Goal: Information Seeking & Learning: Compare options

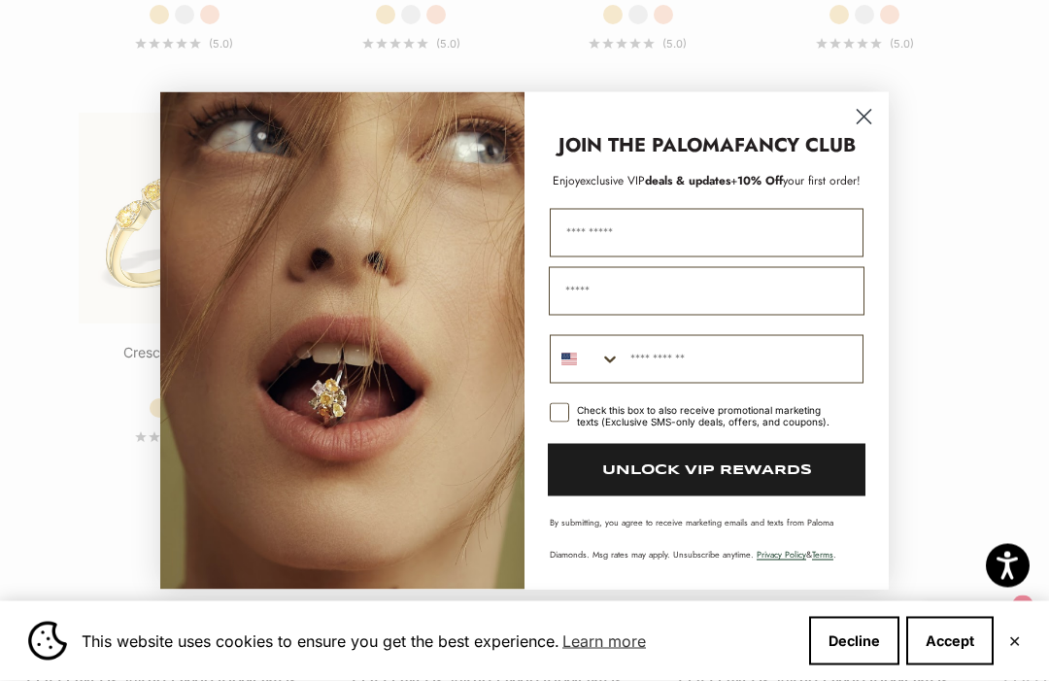
scroll to position [2975, 0]
click at [876, 132] on circle "Close dialog" at bounding box center [864, 116] width 32 height 32
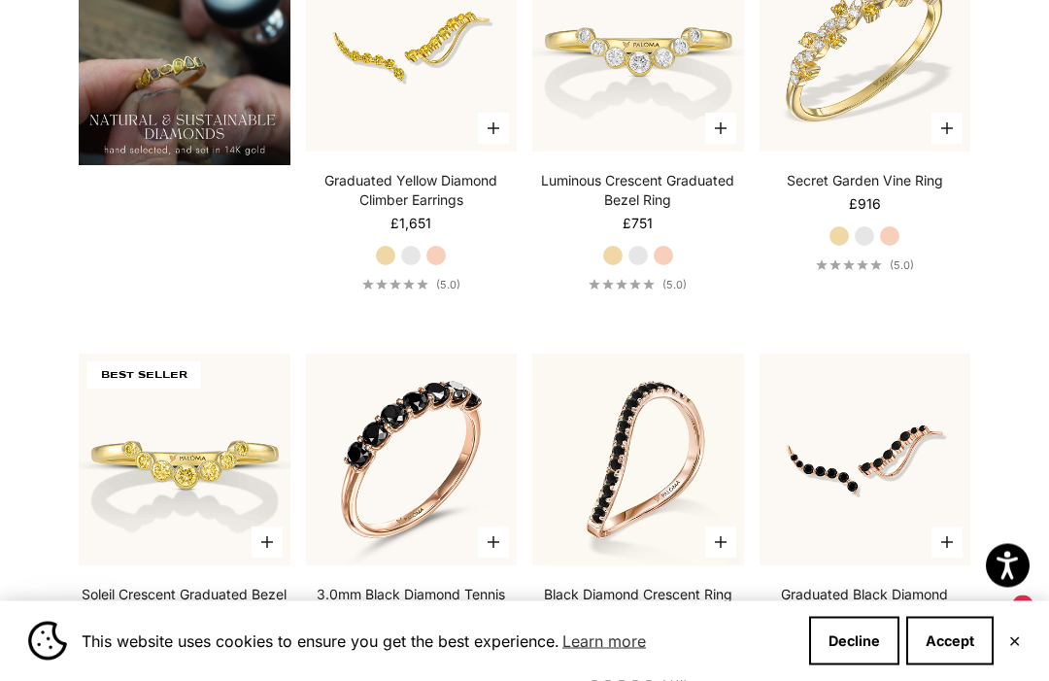
scroll to position [1499, 0]
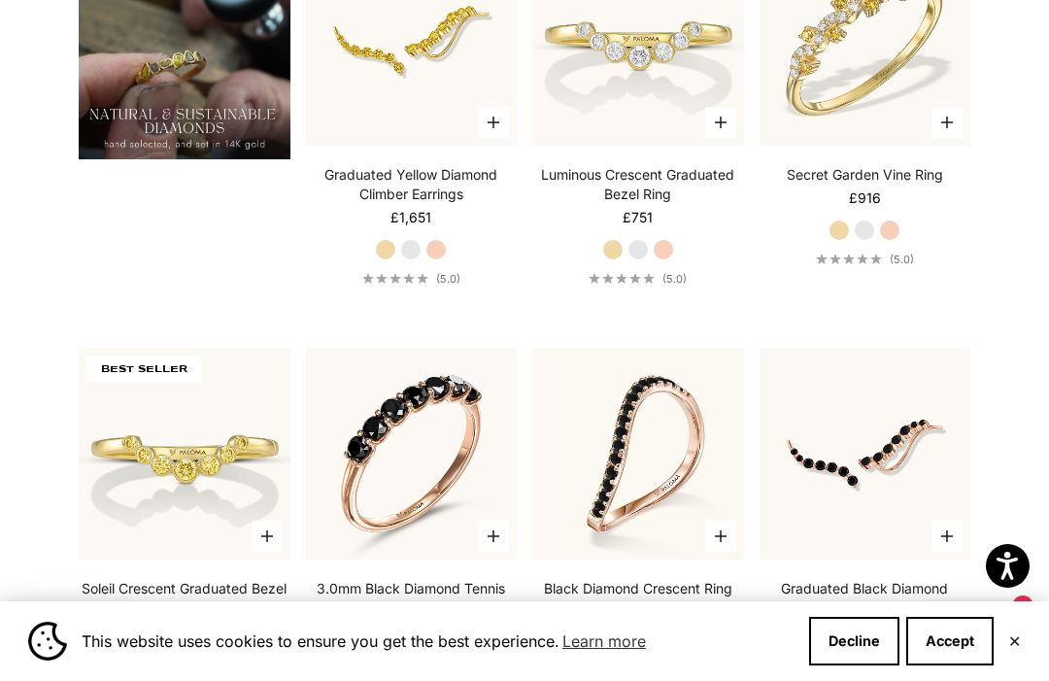
click at [969, 666] on button "Accept" at bounding box center [950, 641] width 87 height 49
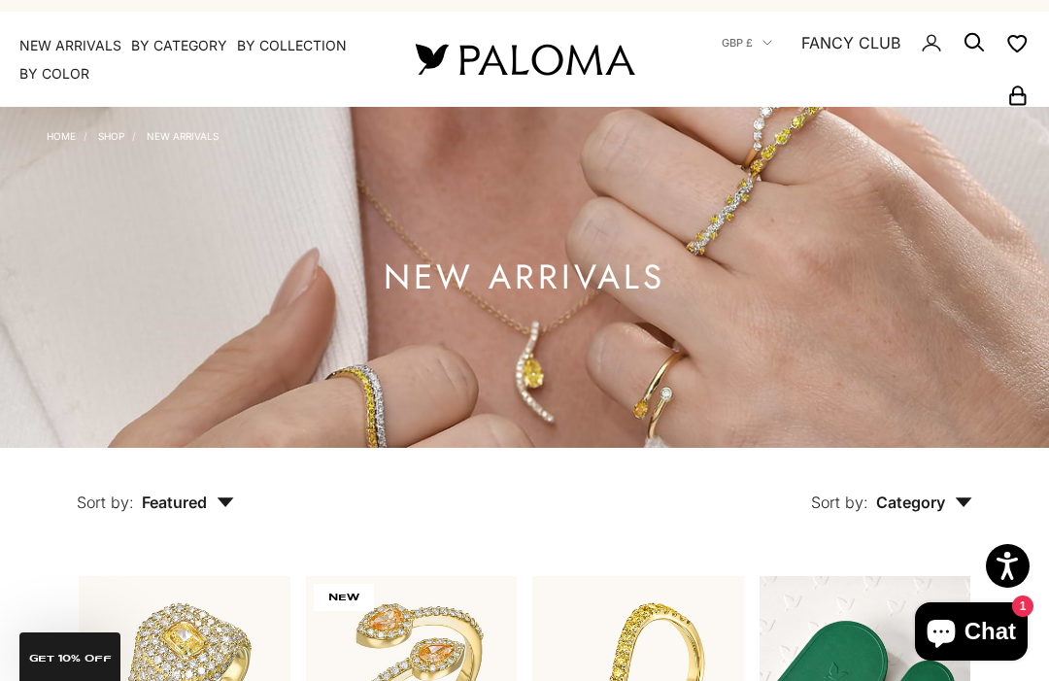
scroll to position [60, 0]
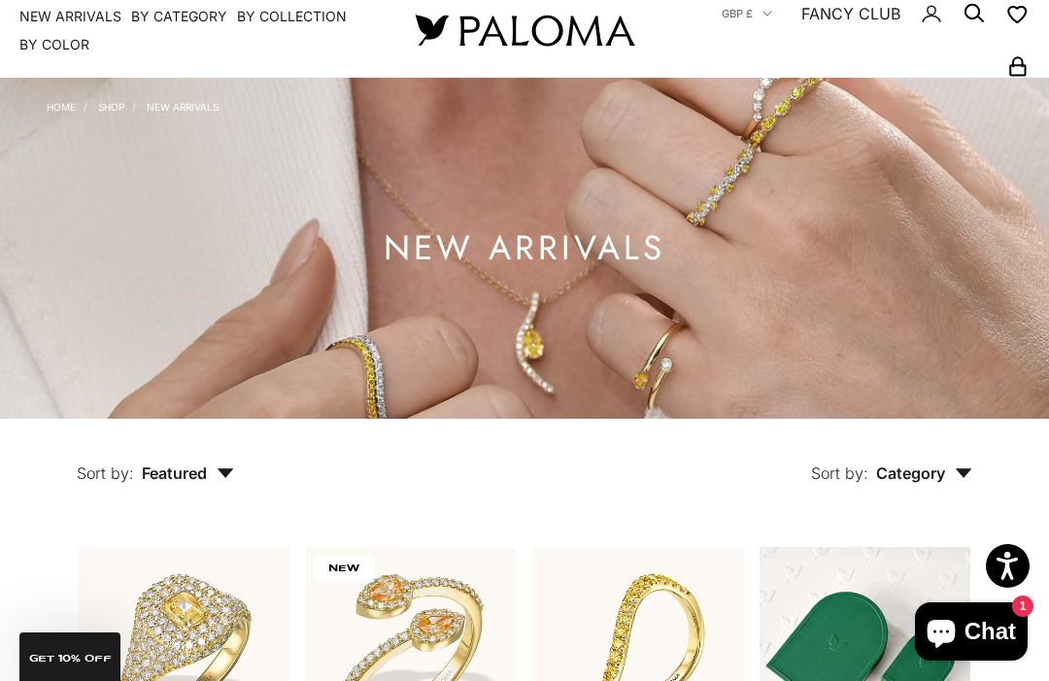
click at [934, 483] on span "Category" at bounding box center [925, 473] width 96 height 19
click at [895, 551] on div "Earrings Ring" at bounding box center [917, 552] width 199 height 102
click at [892, 546] on label "Earrings" at bounding box center [868, 533] width 60 height 25
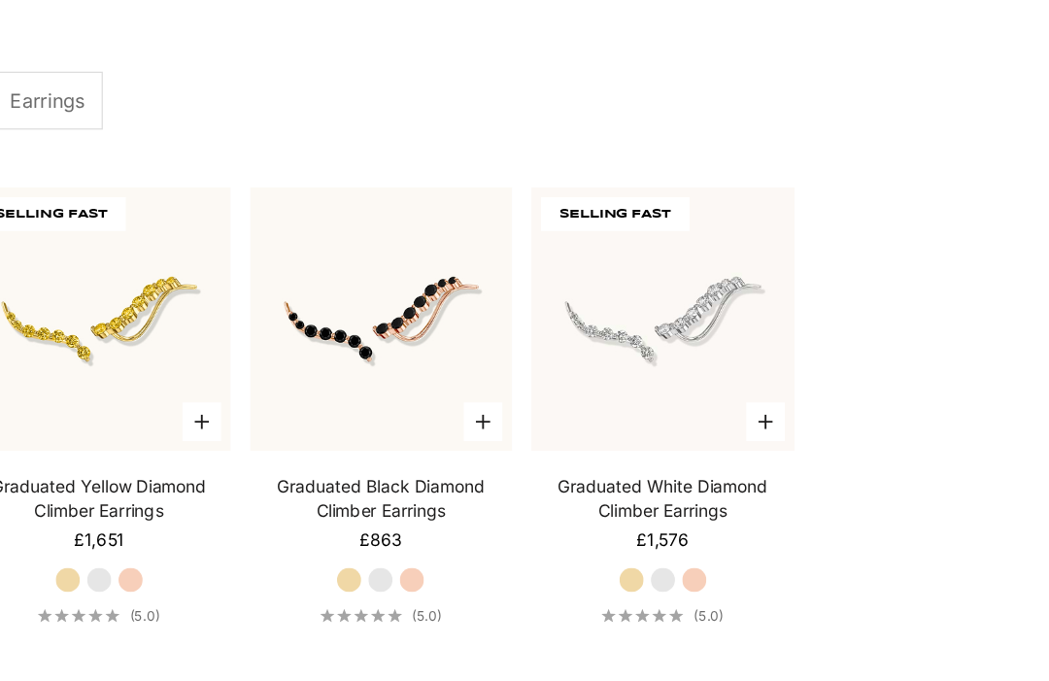
scroll to position [548, 0]
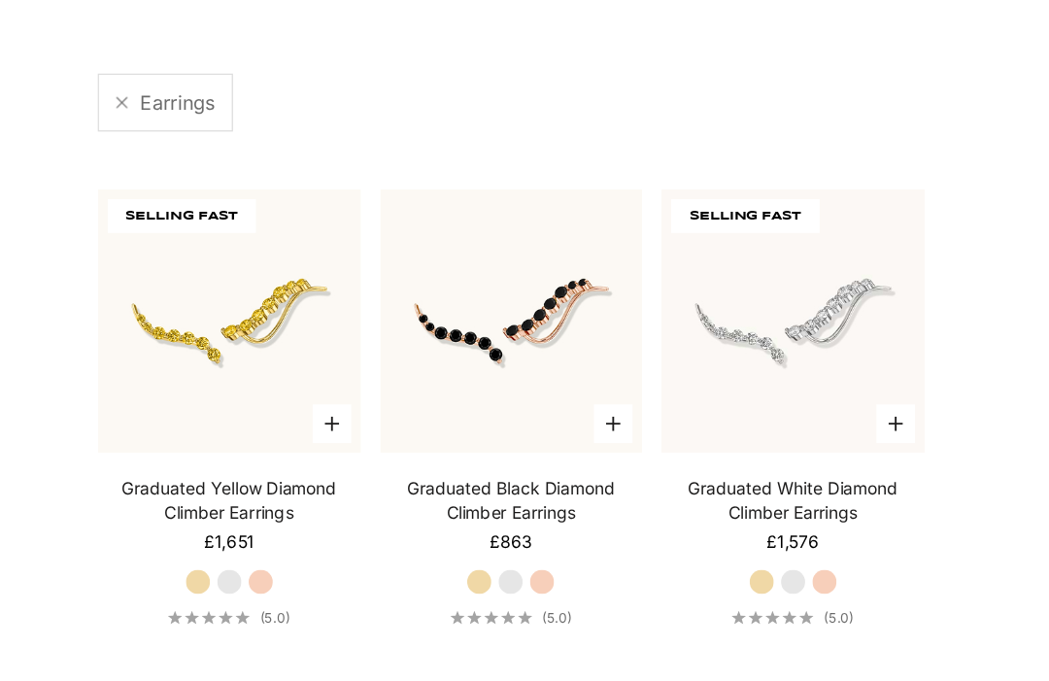
click at [259, 341] on img at bounding box center [184, 258] width 232 height 232
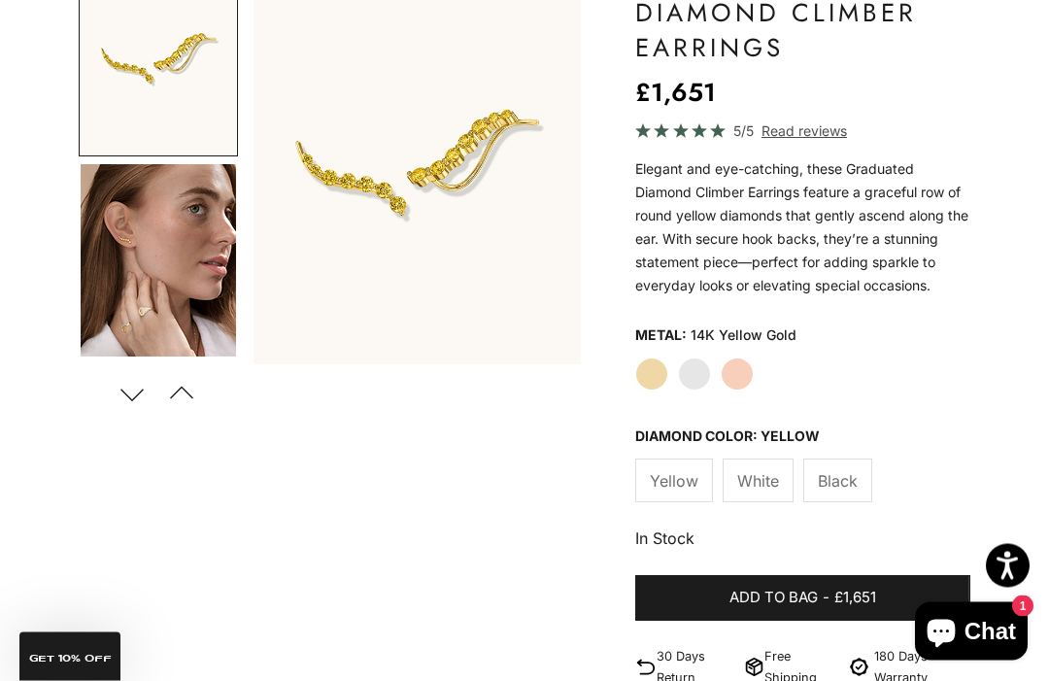
scroll to position [266, 0]
click at [145, 402] on button "Next" at bounding box center [132, 393] width 44 height 45
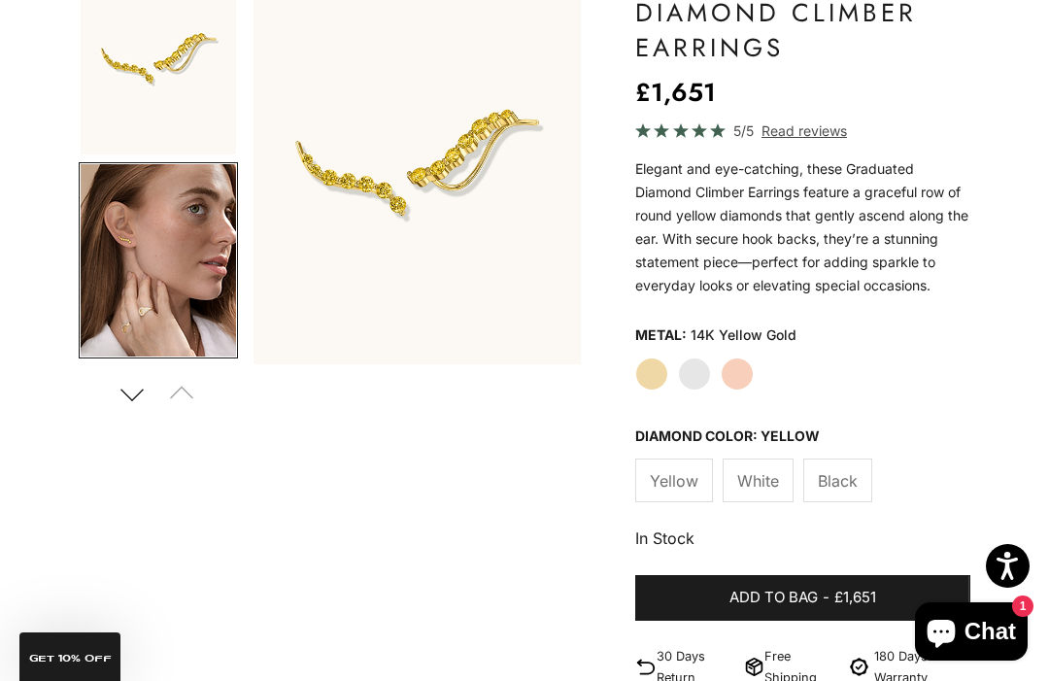
scroll to position [90, 0]
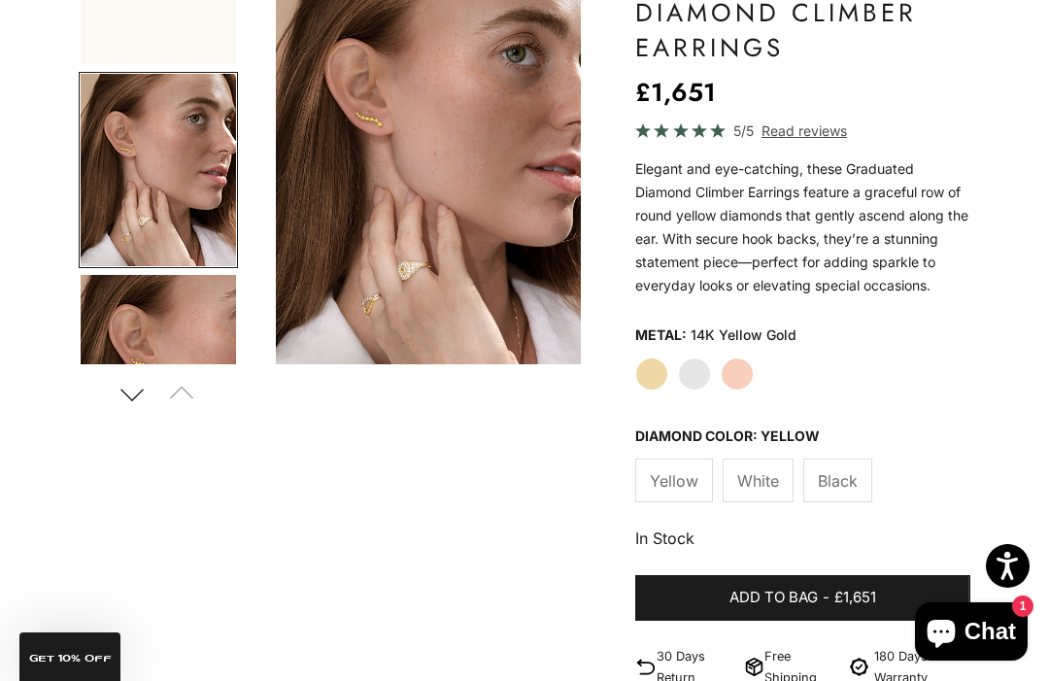
click at [147, 416] on button "Next" at bounding box center [132, 393] width 44 height 45
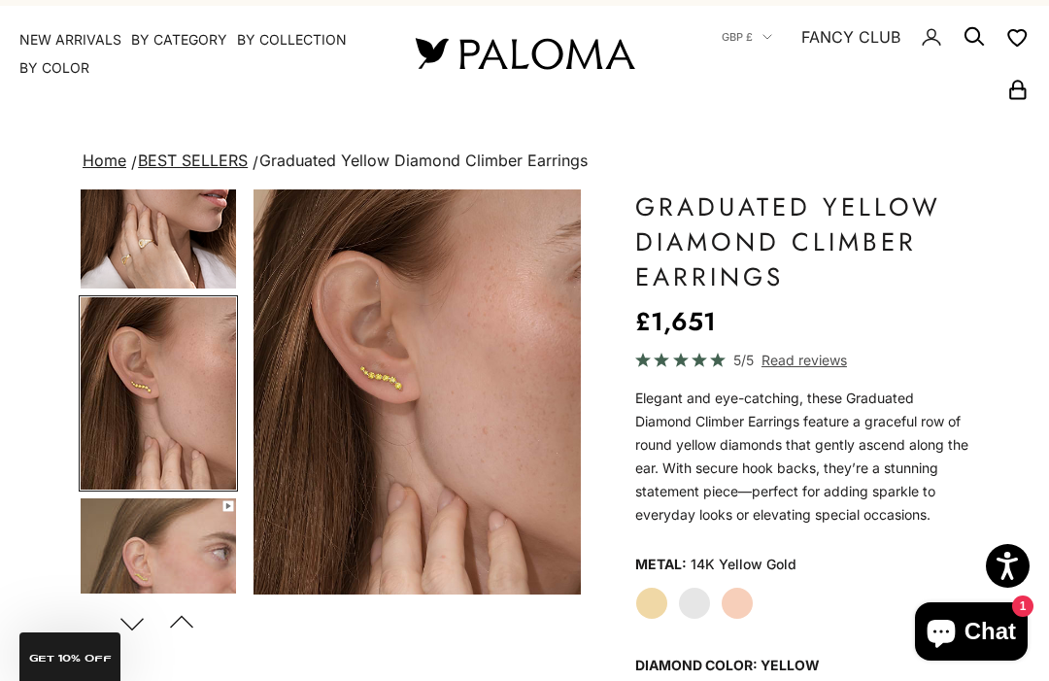
scroll to position [0, 0]
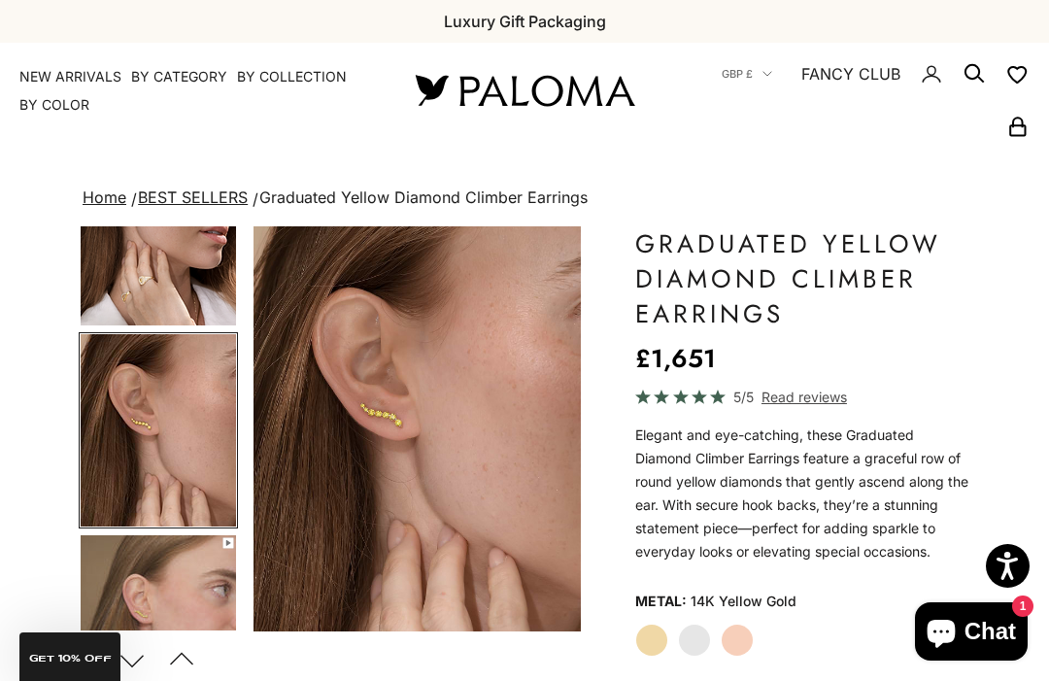
click at [85, 73] on link "NEW ARRIVALS" at bounding box center [70, 76] width 102 height 19
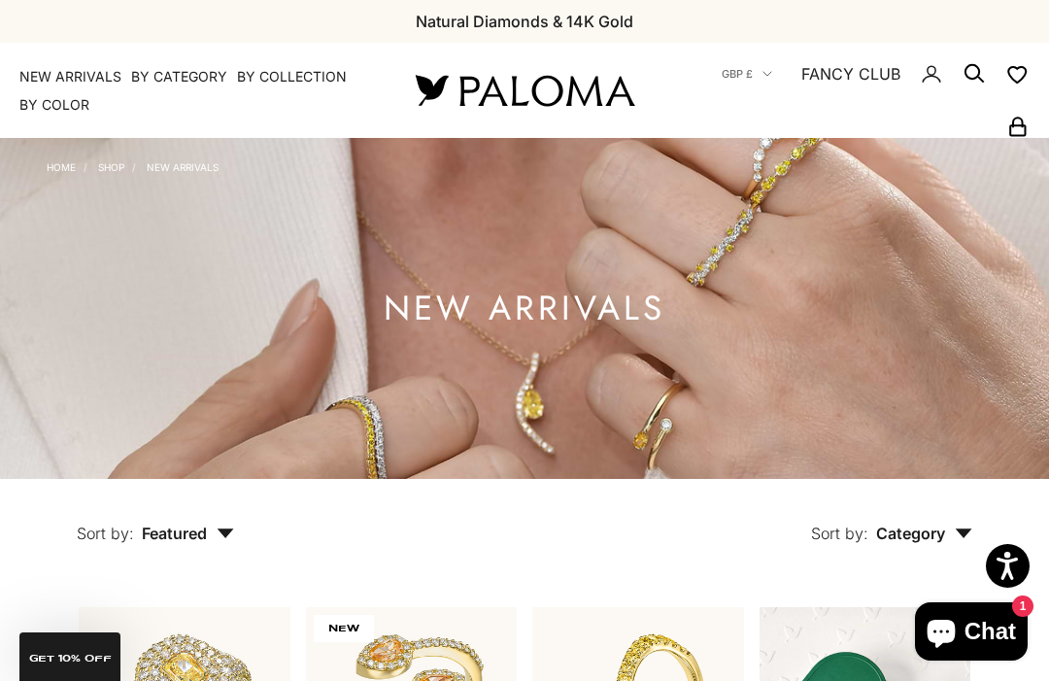
click at [303, 83] on summary "By Collection" at bounding box center [292, 76] width 110 height 19
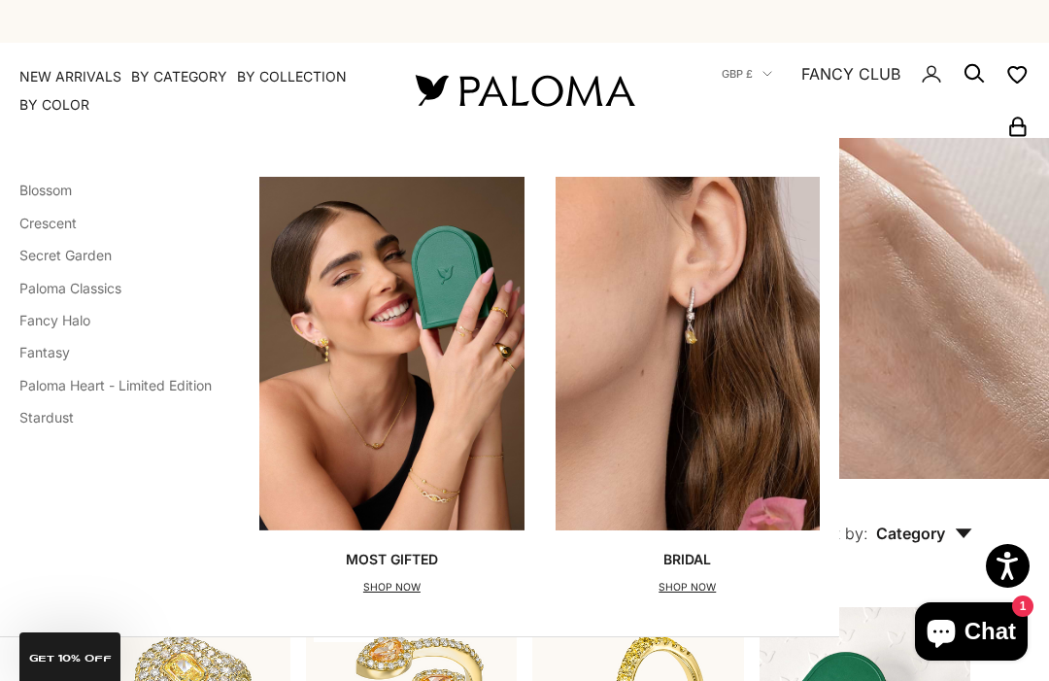
click at [108, 262] on link "Secret Garden" at bounding box center [65, 255] width 92 height 17
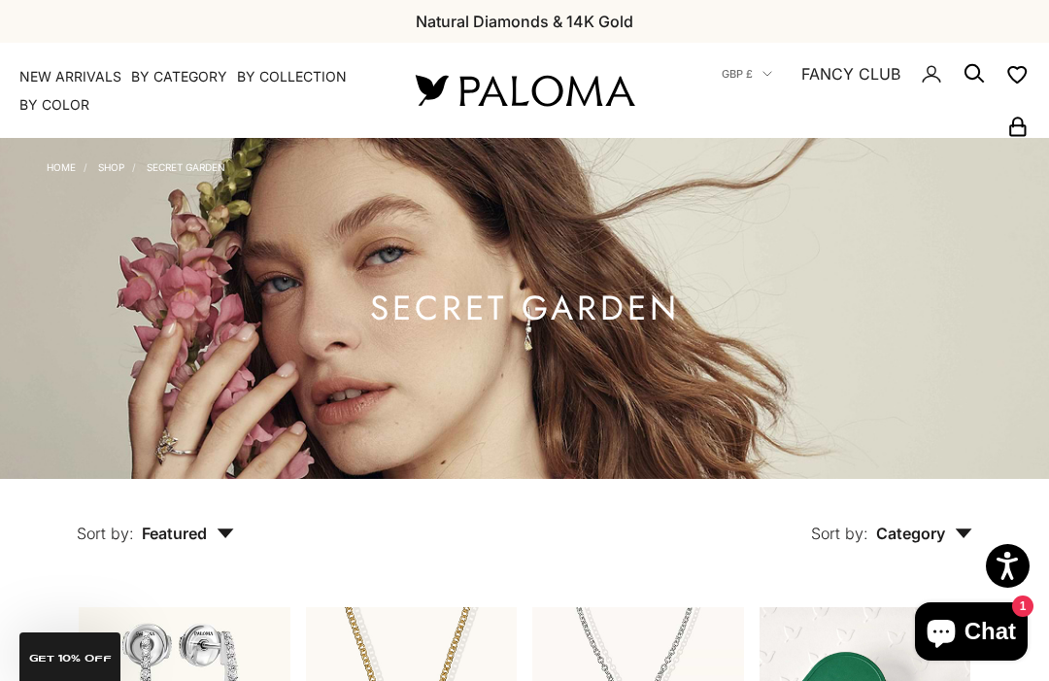
click at [294, 73] on summary "By Collection" at bounding box center [292, 76] width 110 height 19
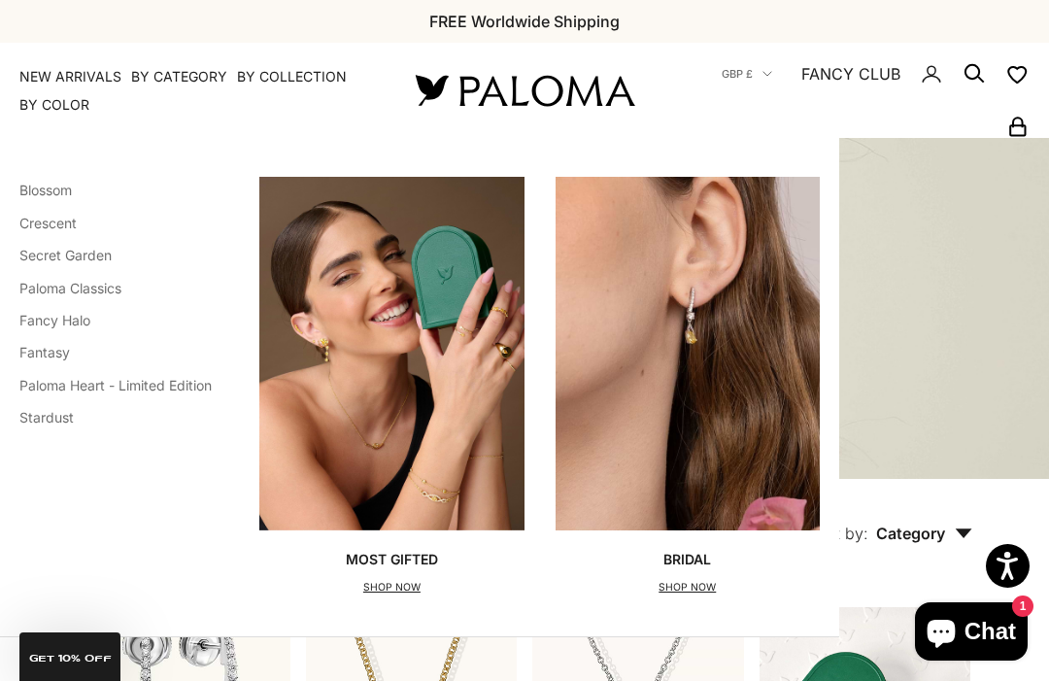
click at [69, 319] on link "Fancy Halo" at bounding box center [54, 320] width 71 height 17
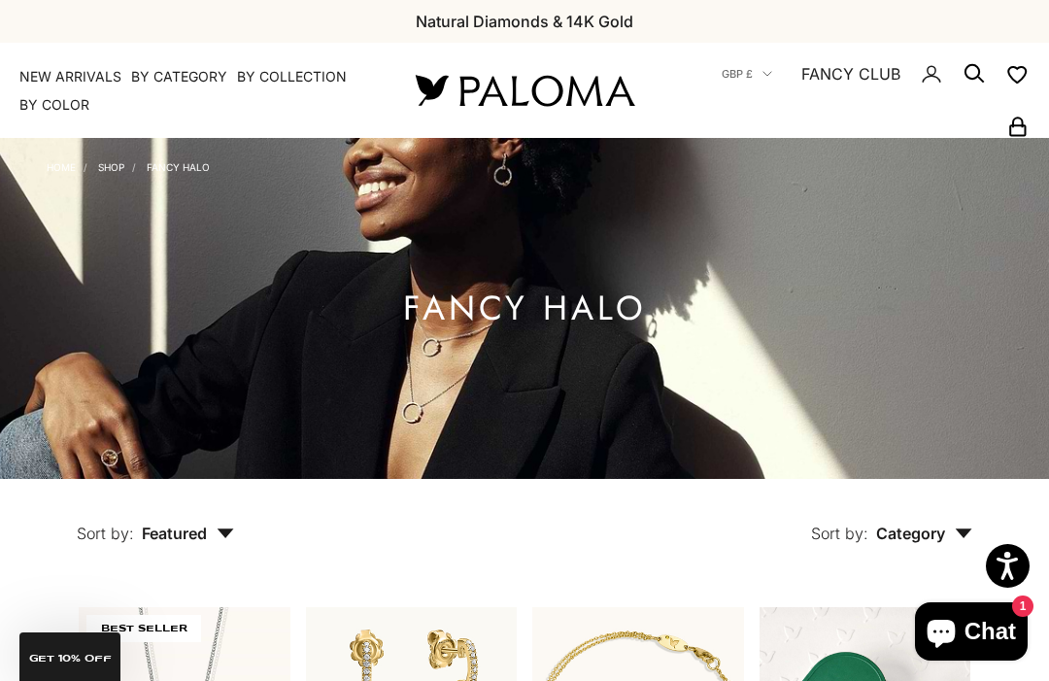
click at [311, 70] on summary "By Collection" at bounding box center [292, 76] width 110 height 19
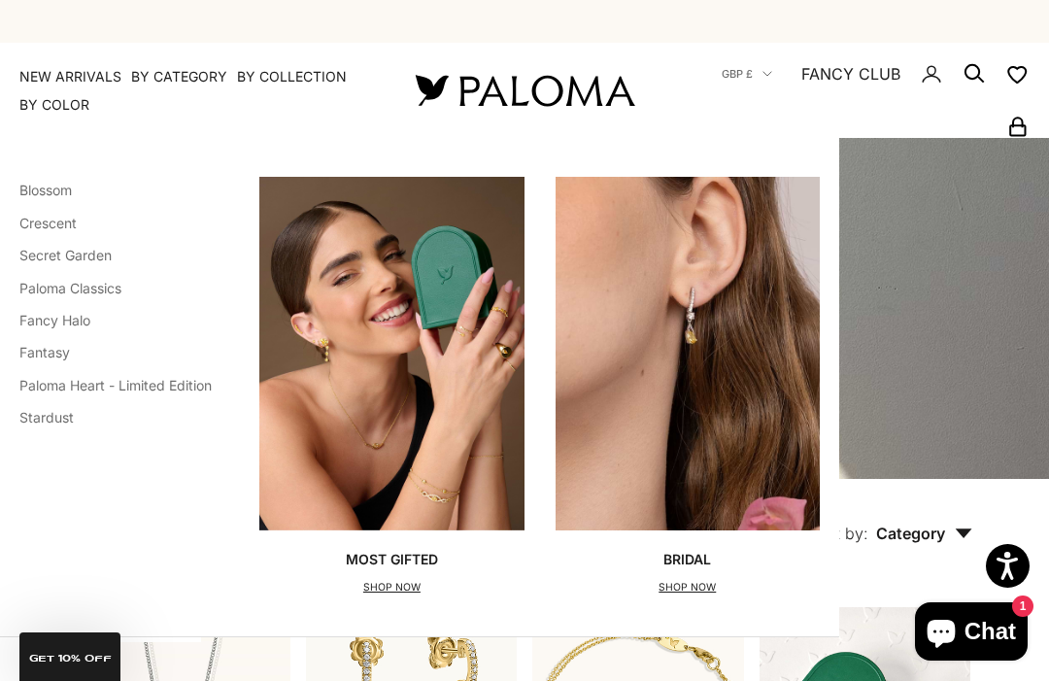
click at [182, 389] on link "Paloma Heart - Limited Edition" at bounding box center [115, 385] width 192 height 17
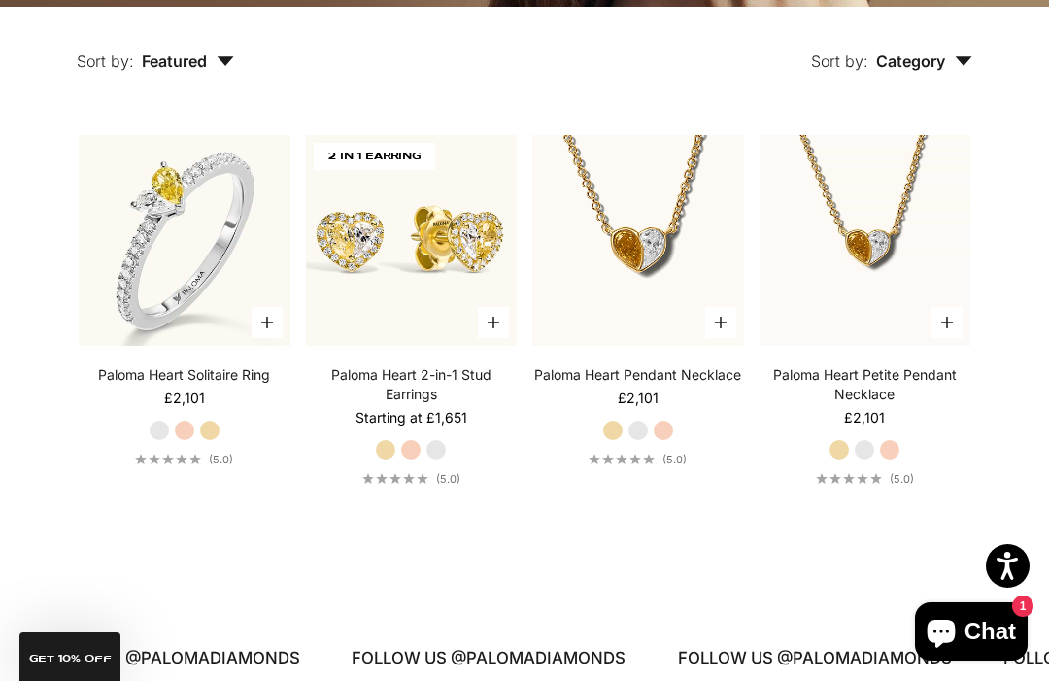
scroll to position [471, 0]
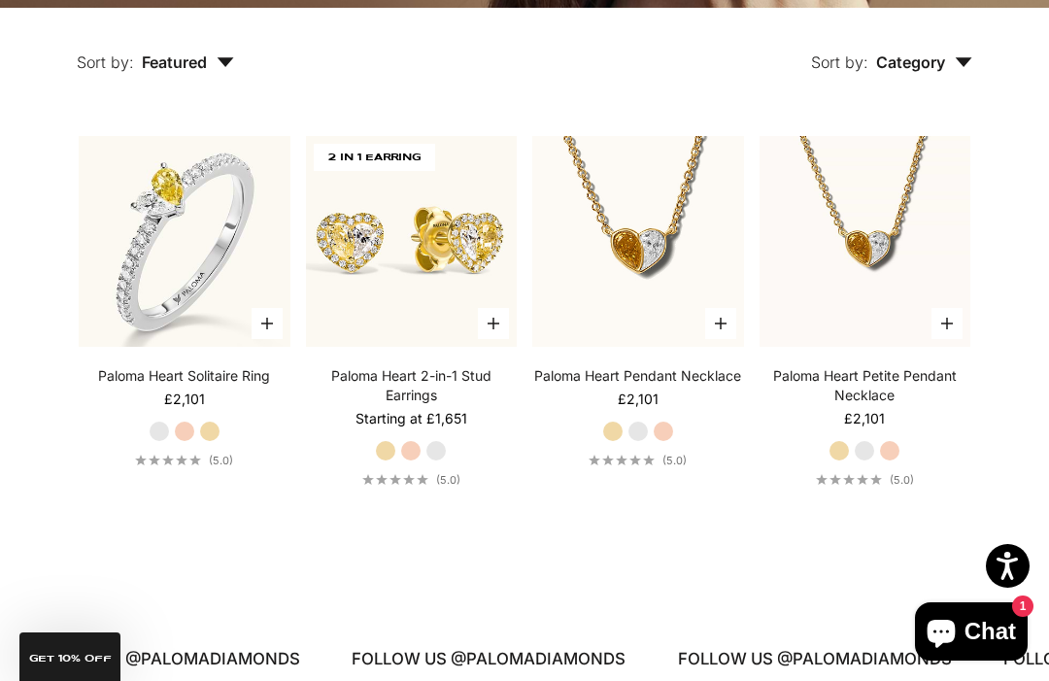
click at [469, 310] on img at bounding box center [411, 241] width 232 height 232
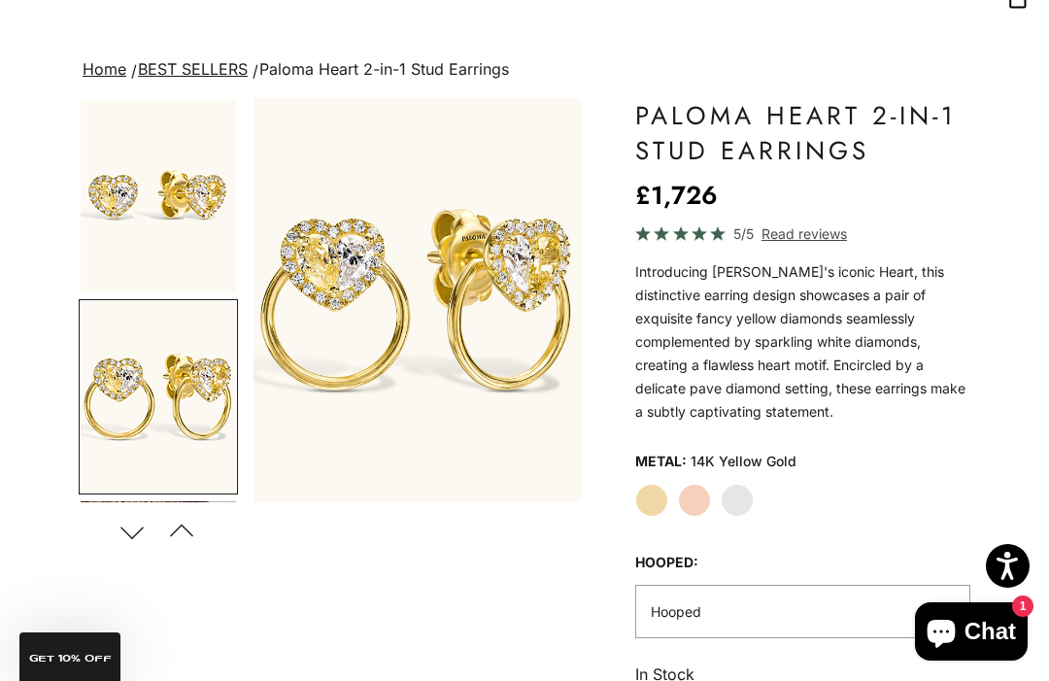
scroll to position [134, 0]
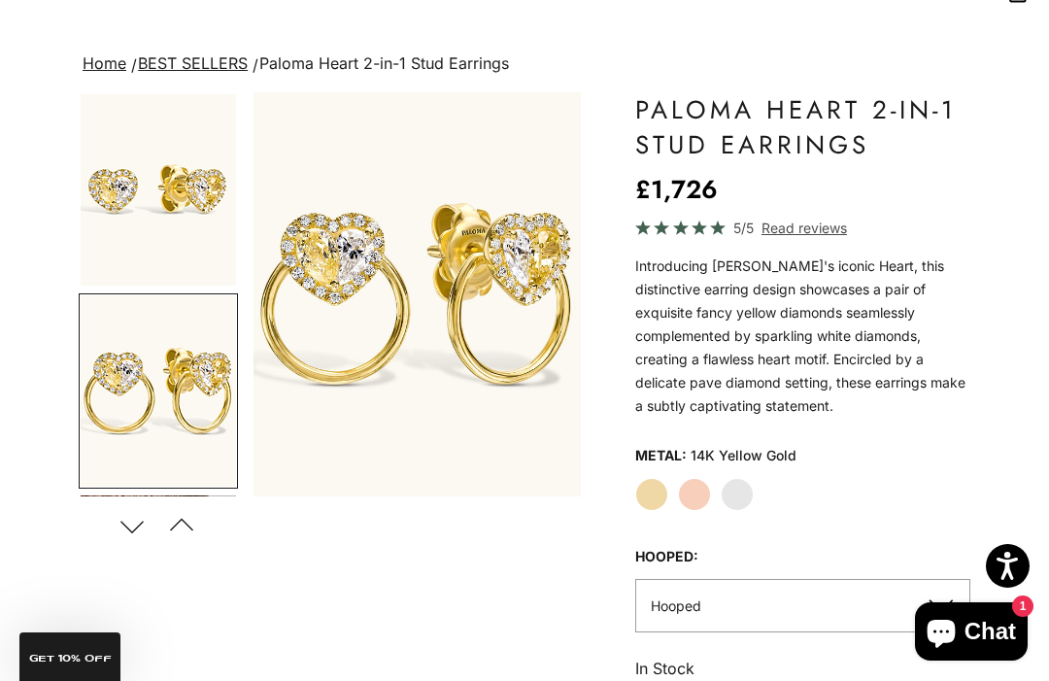
click at [753, 478] on label "White Gold" at bounding box center [737, 494] width 33 height 33
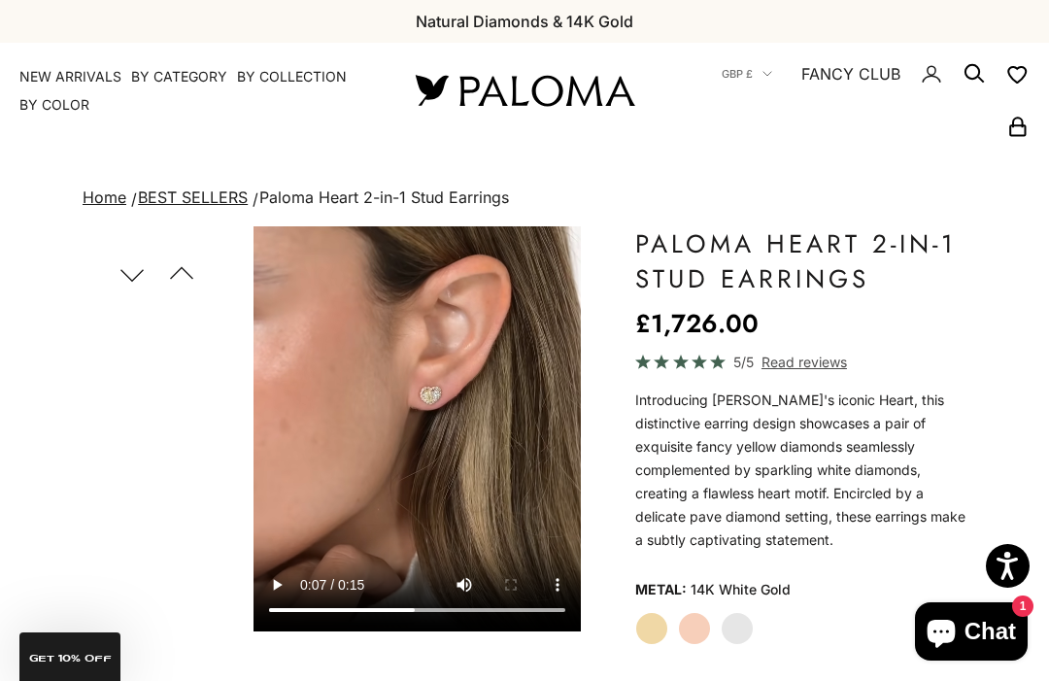
click at [317, 69] on summary "By Collection" at bounding box center [292, 76] width 110 height 19
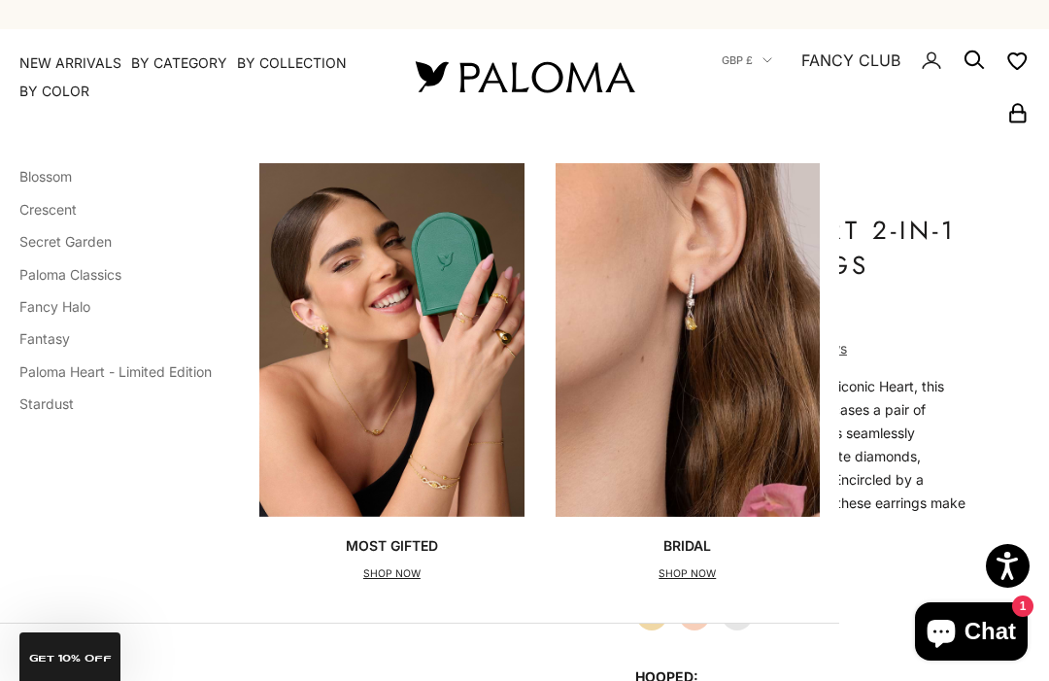
scroll to position [17, 0]
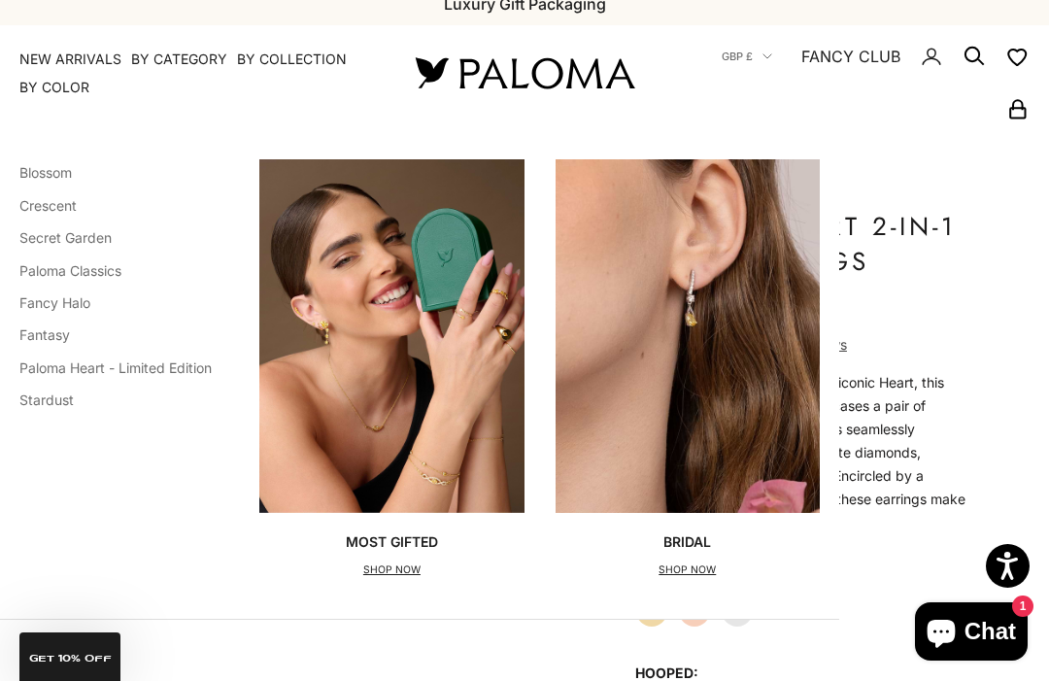
click at [456, 370] on img "Primary navigation" at bounding box center [391, 335] width 264 height 353
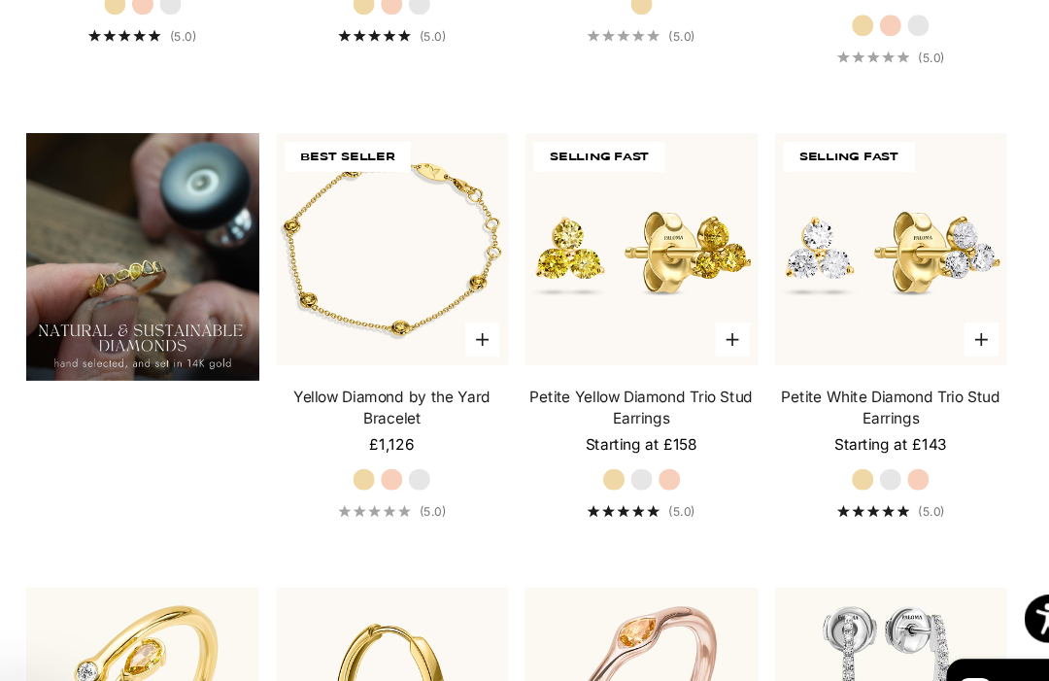
scroll to position [1311, 0]
click at [862, 311] on img at bounding box center [865, 229] width 232 height 232
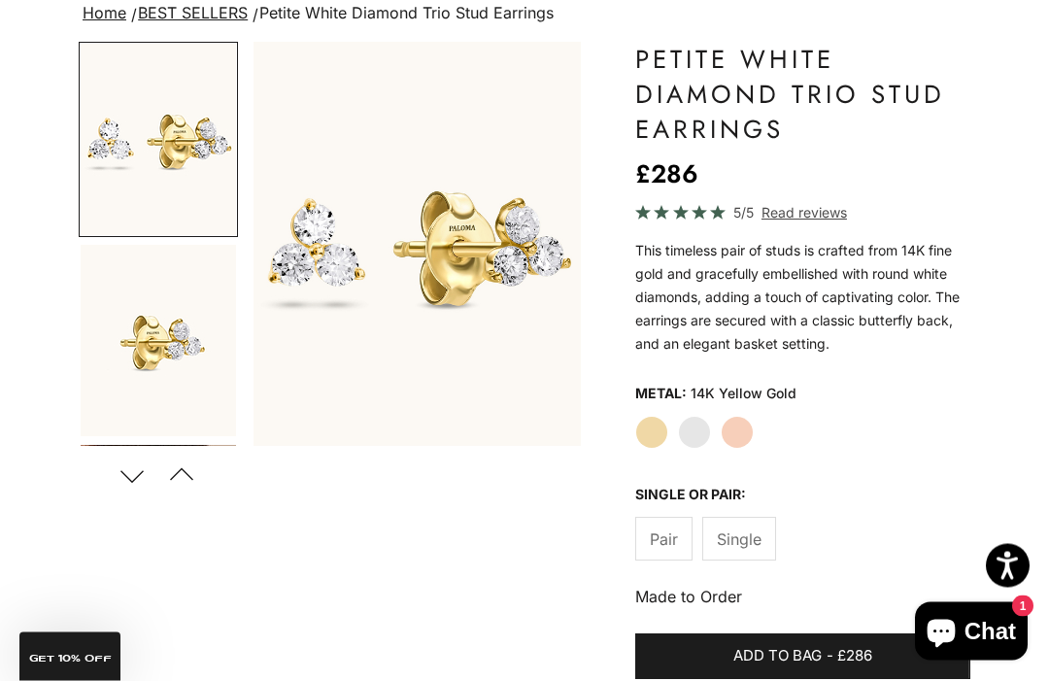
scroll to position [185, 0]
click at [706, 427] on label "White Gold" at bounding box center [694, 432] width 33 height 33
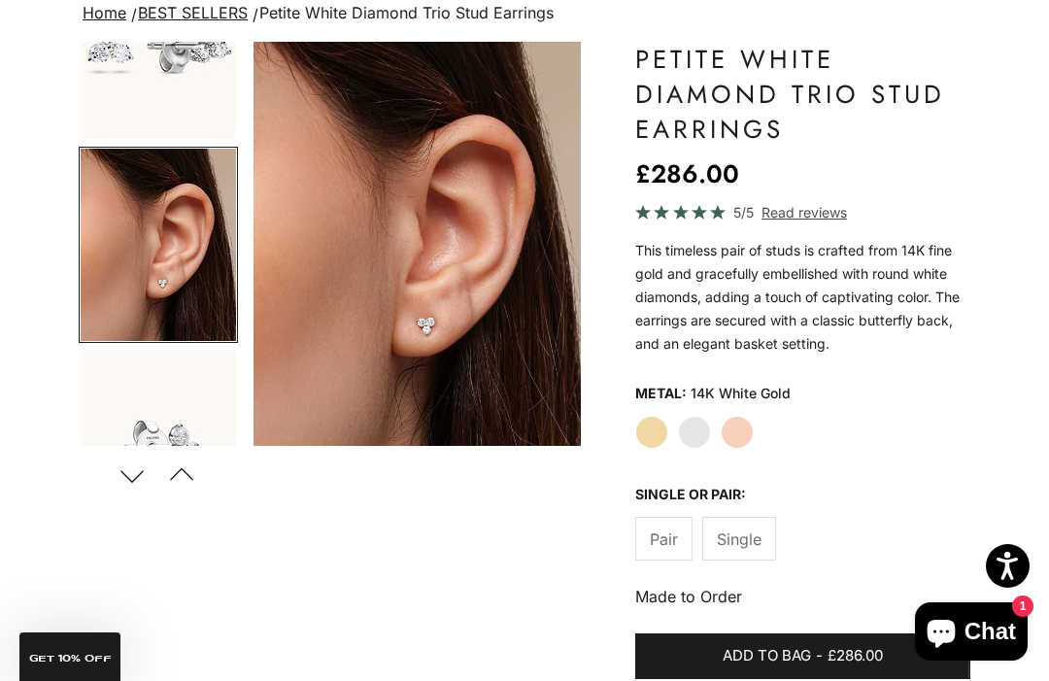
scroll to position [96, 0]
click at [753, 430] on label "Rose Gold" at bounding box center [737, 432] width 33 height 33
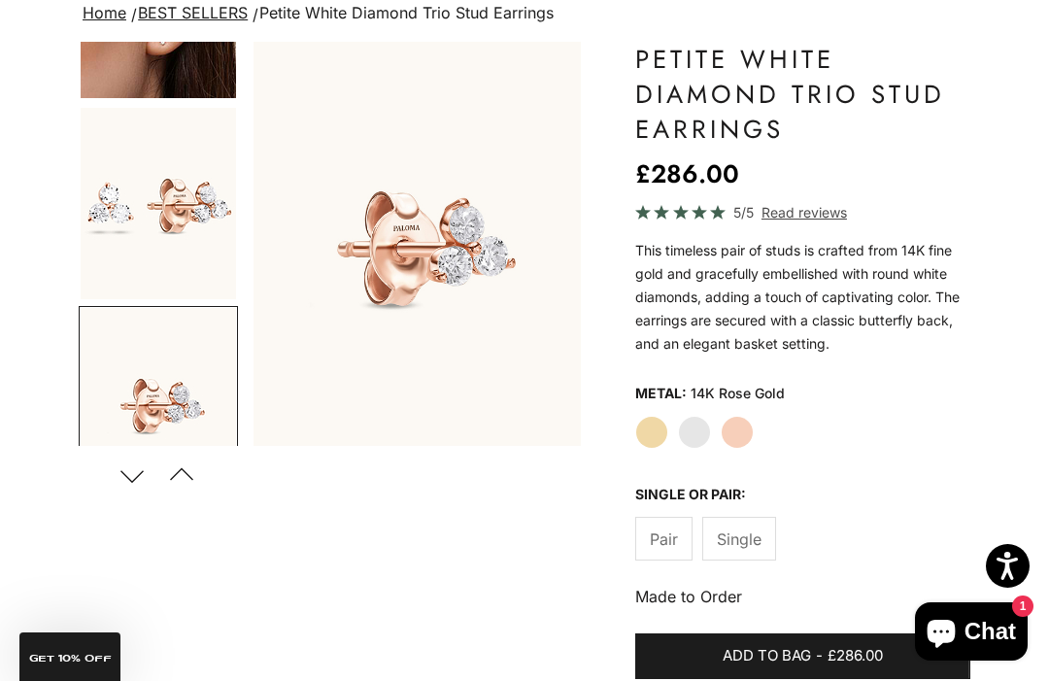
scroll to position [297, 0]
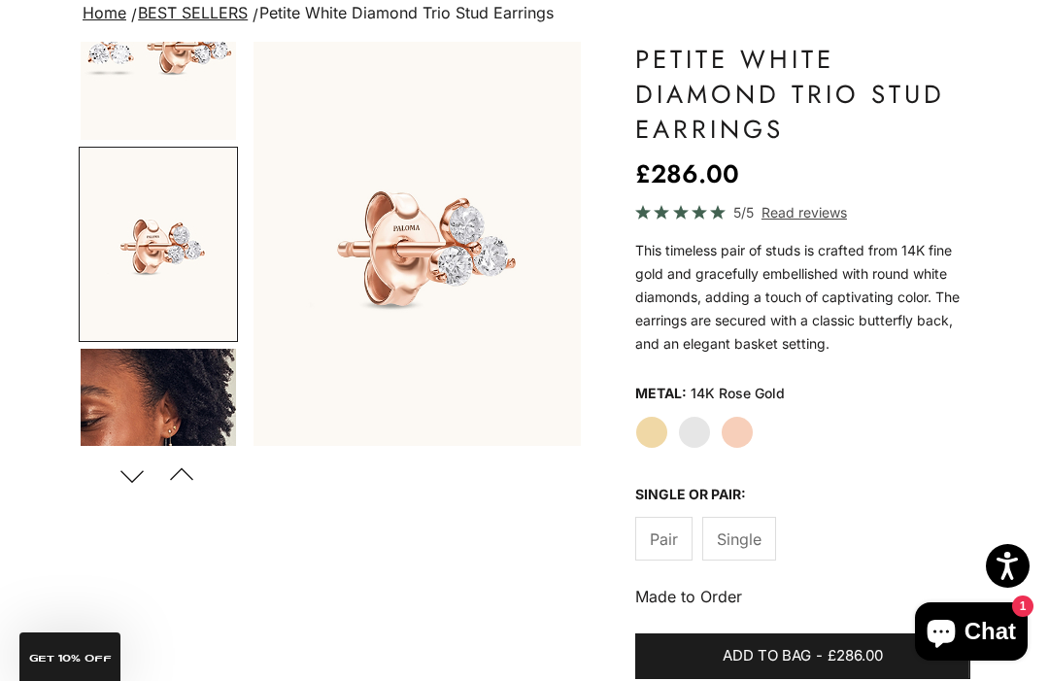
click at [652, 431] on label "Yellow Gold" at bounding box center [652, 432] width 33 height 33
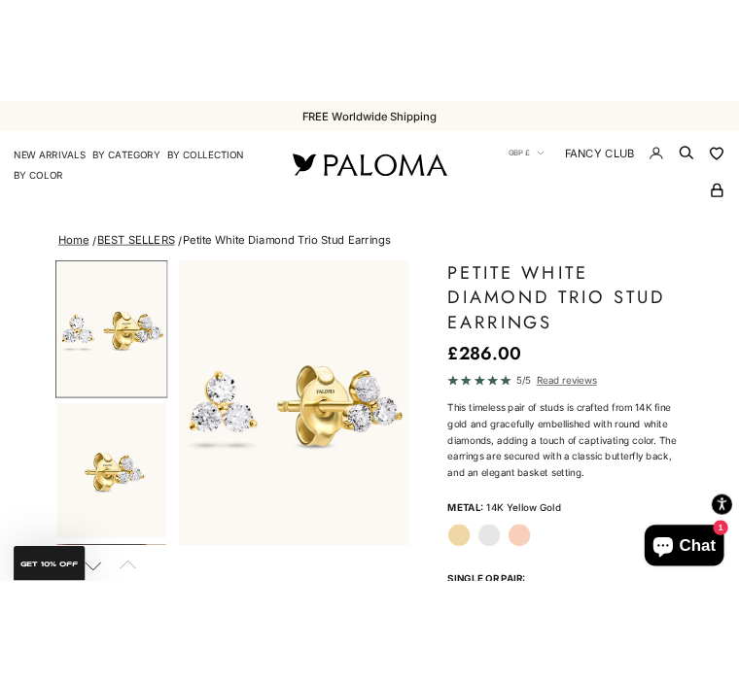
scroll to position [0, 79]
